Goal: Information Seeking & Learning: Learn about a topic

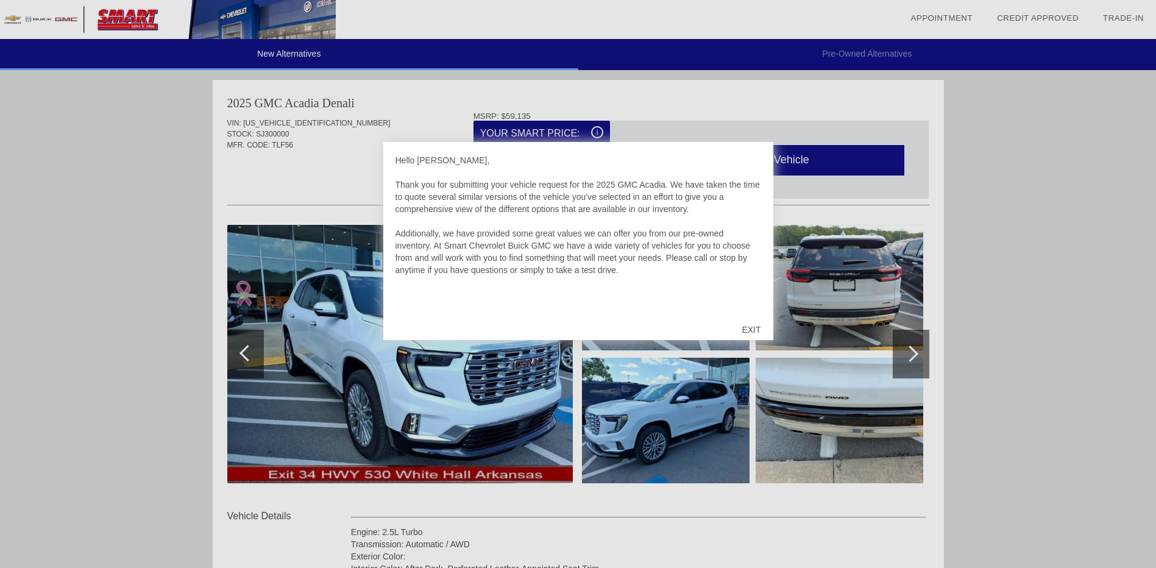
click at [757, 326] on div "EXIT" at bounding box center [751, 329] width 43 height 37
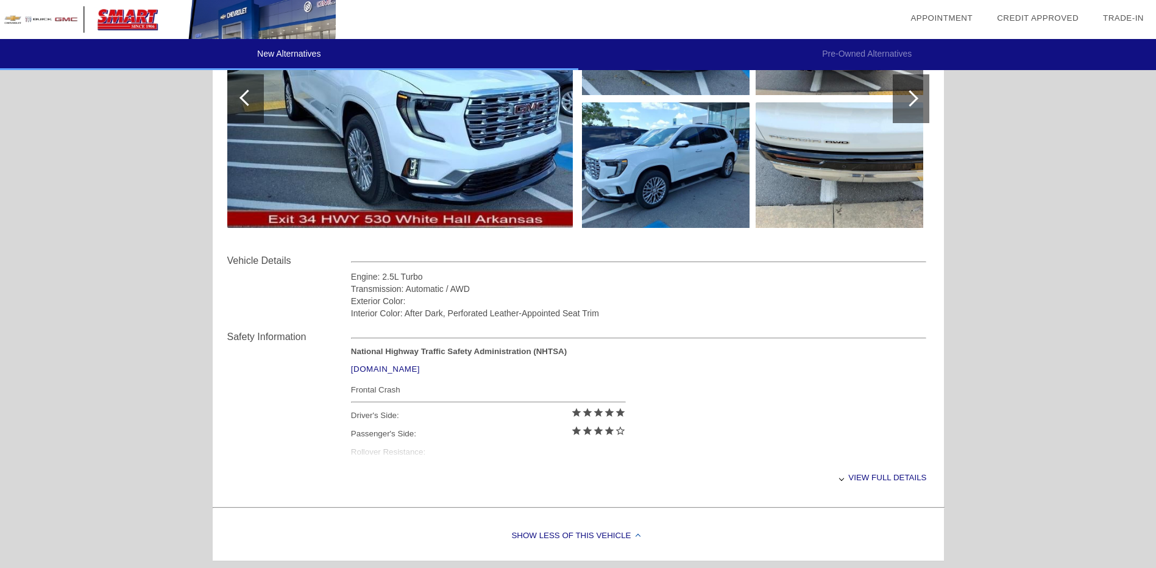
scroll to position [244, 0]
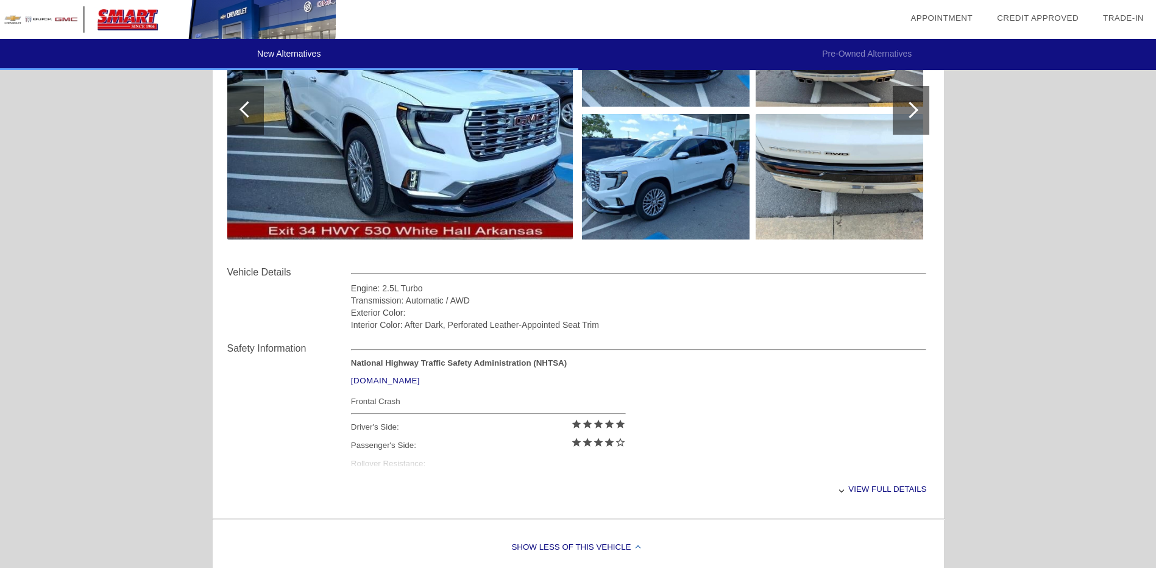
click at [884, 489] on div "View full details" at bounding box center [639, 489] width 576 height 30
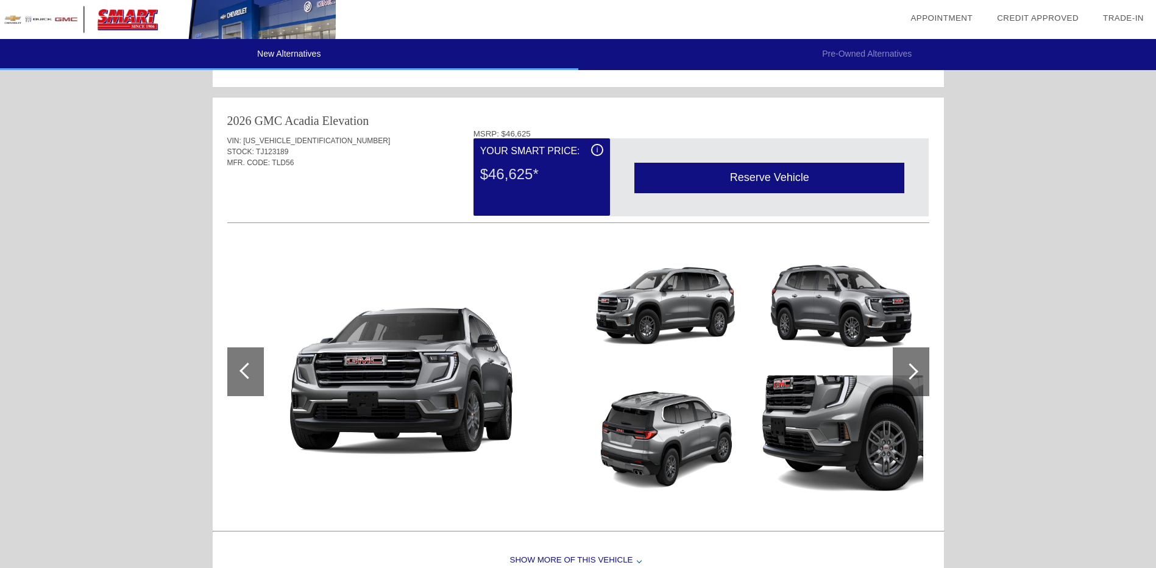
scroll to position [731, 0]
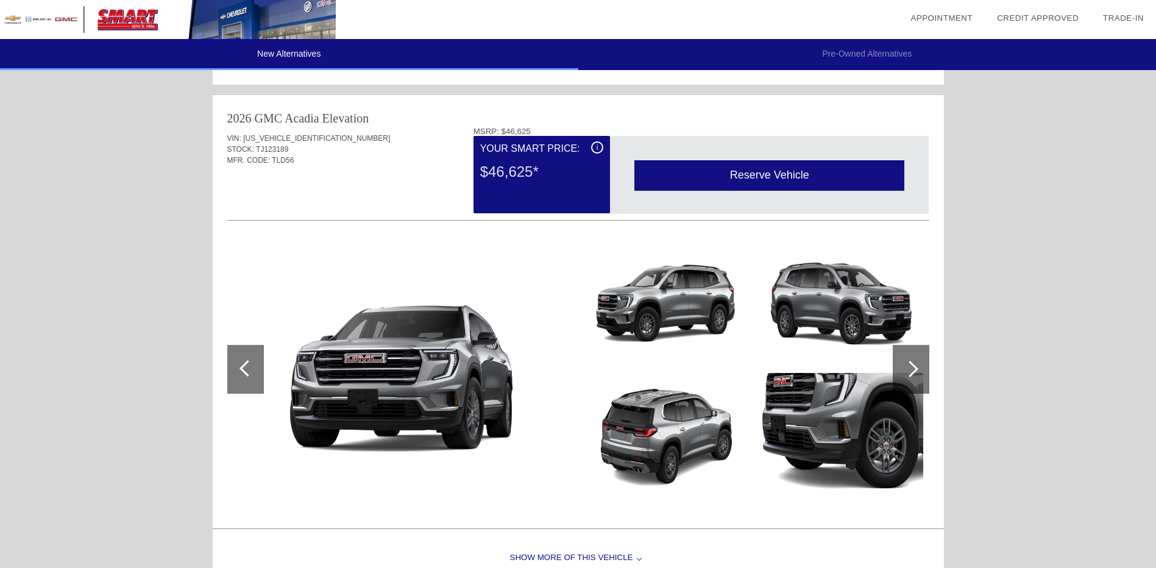
click at [911, 368] on div at bounding box center [910, 369] width 16 height 16
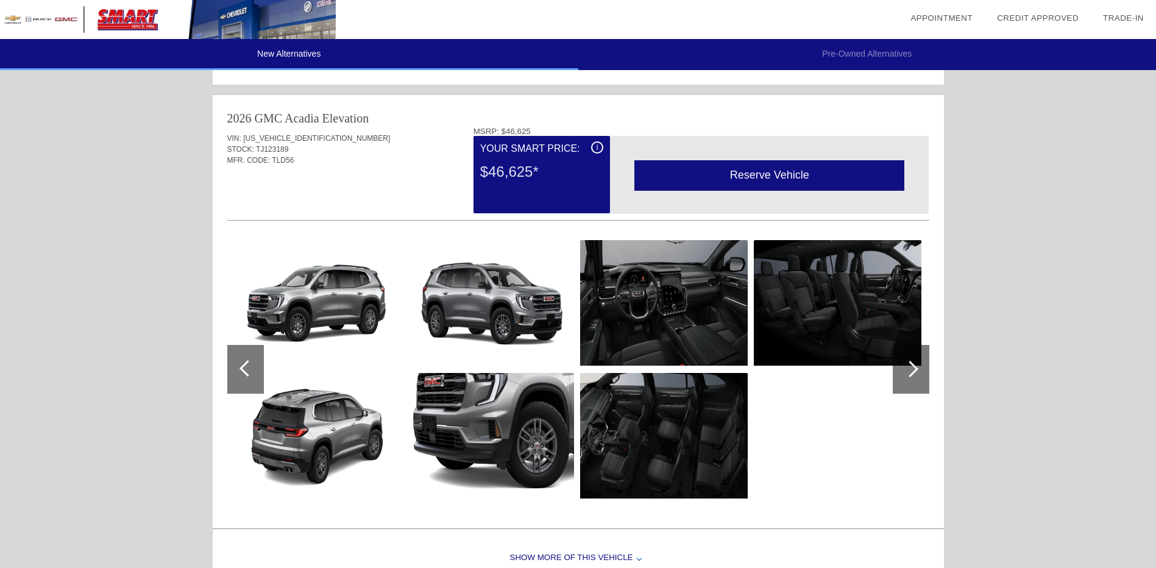
click at [911, 368] on div at bounding box center [910, 369] width 16 height 16
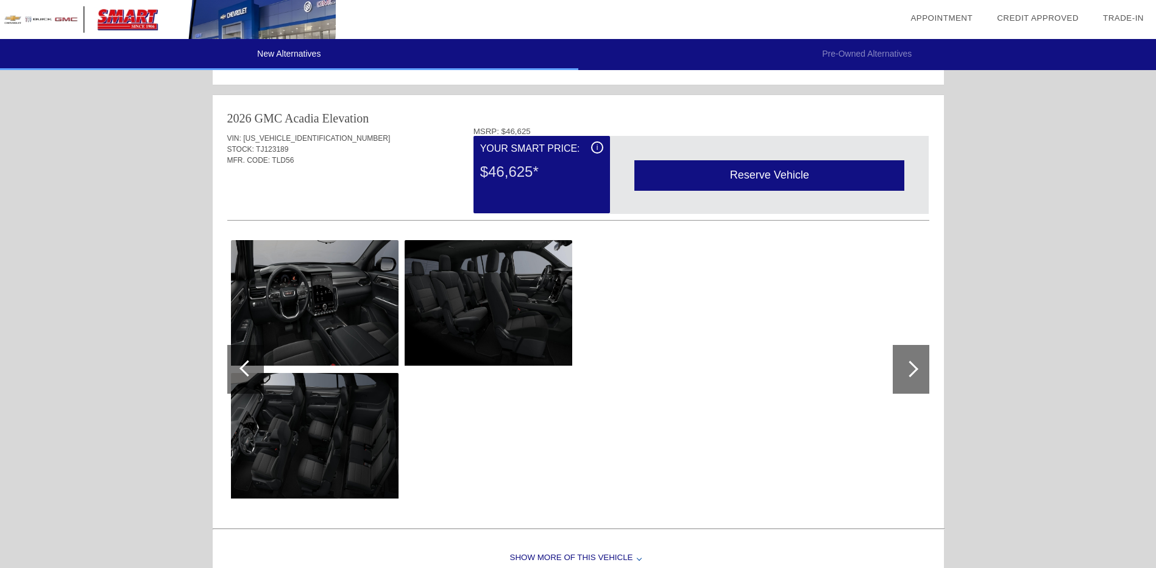
click at [311, 323] on img at bounding box center [315, 303] width 168 height 126
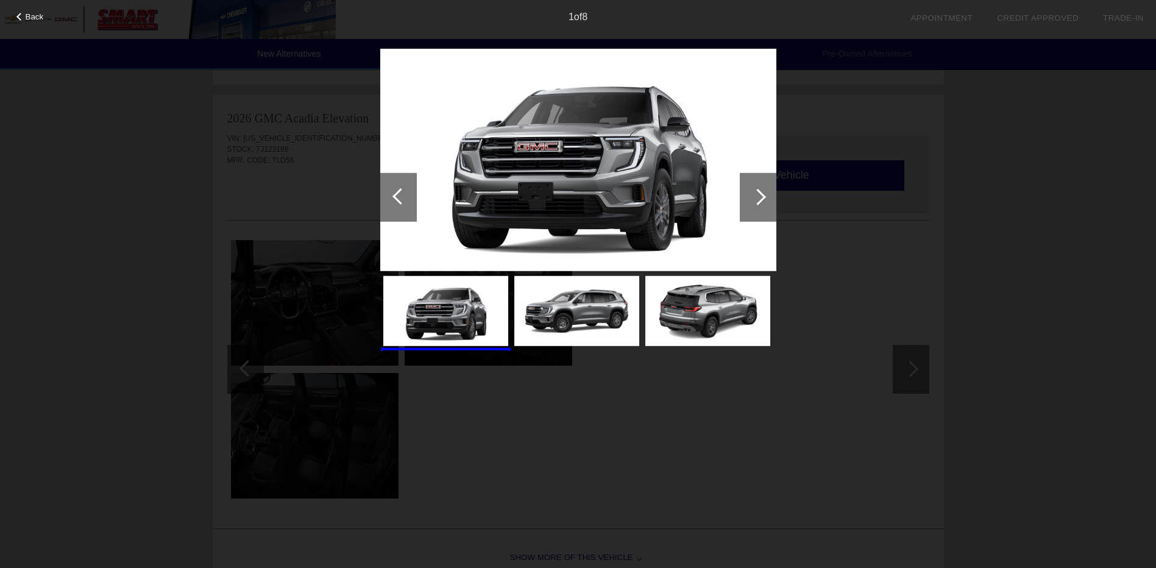
click at [599, 197] on img at bounding box center [578, 159] width 396 height 223
click at [758, 202] on div at bounding box center [758, 196] width 16 height 16
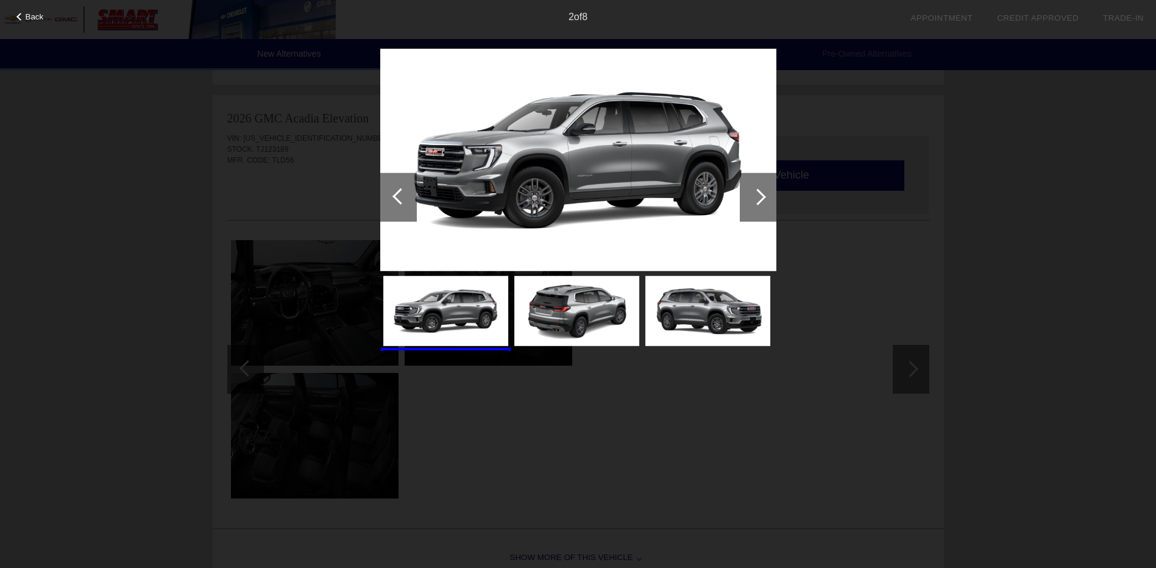
click at [758, 202] on div at bounding box center [758, 196] width 16 height 16
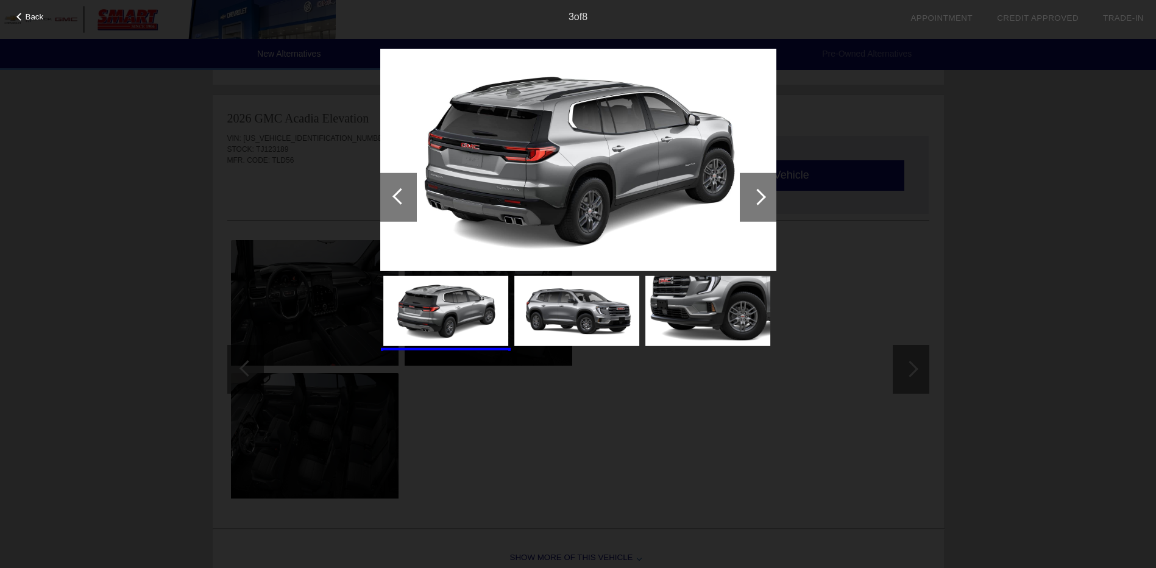
click at [758, 202] on div at bounding box center [758, 196] width 16 height 16
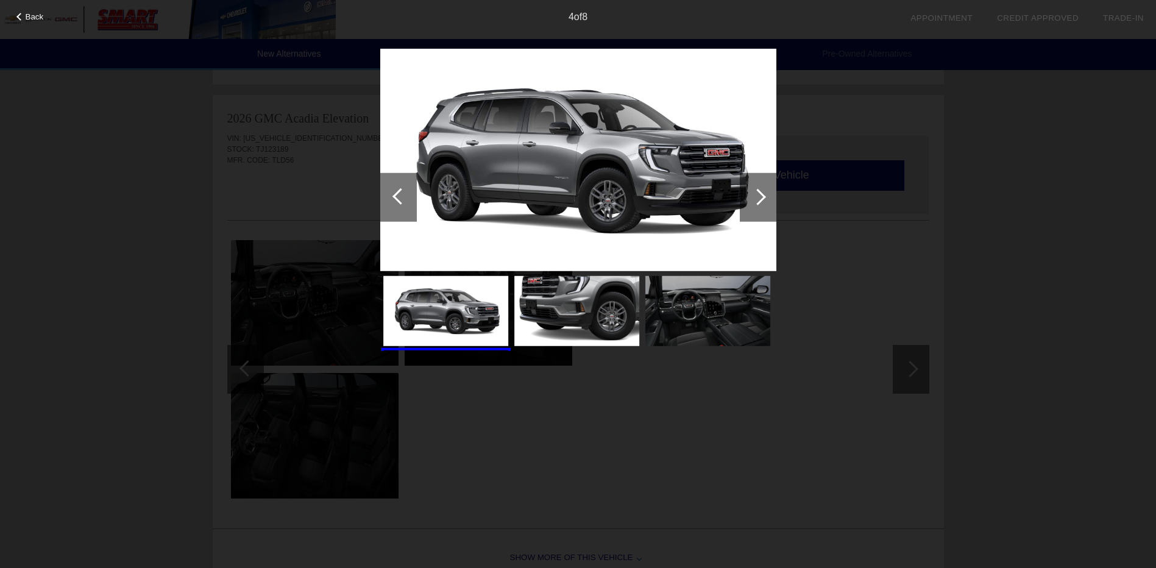
click at [758, 202] on div at bounding box center [758, 196] width 16 height 16
